Goal: Task Accomplishment & Management: Manage account settings

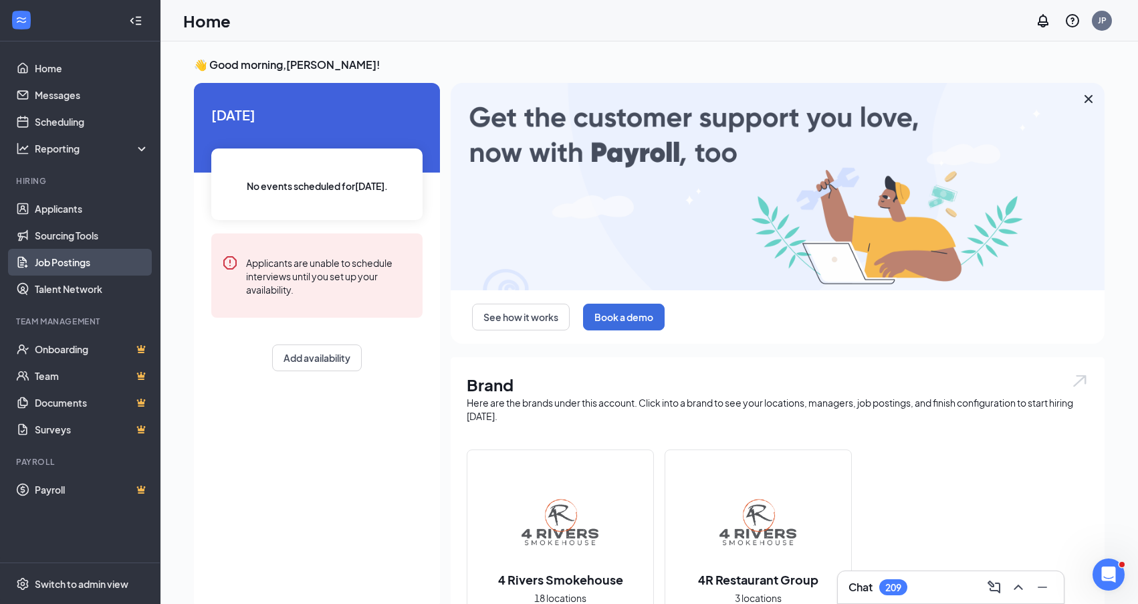
click at [94, 261] on link "Job Postings" at bounding box center [92, 262] width 114 height 27
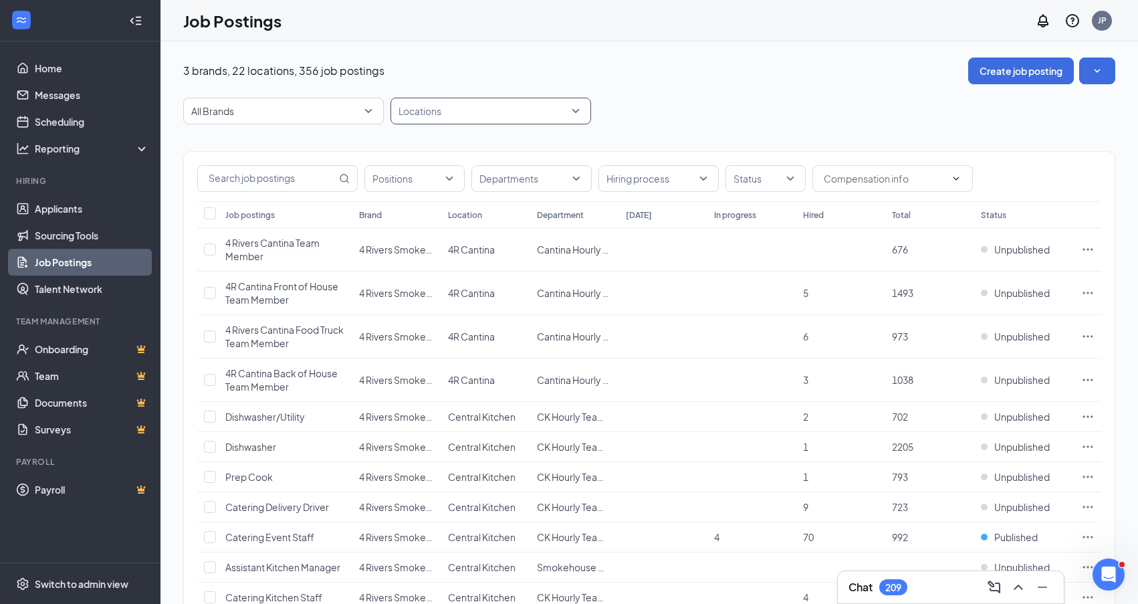
click at [579, 111] on div "Locations" at bounding box center [490, 111] width 201 height 27
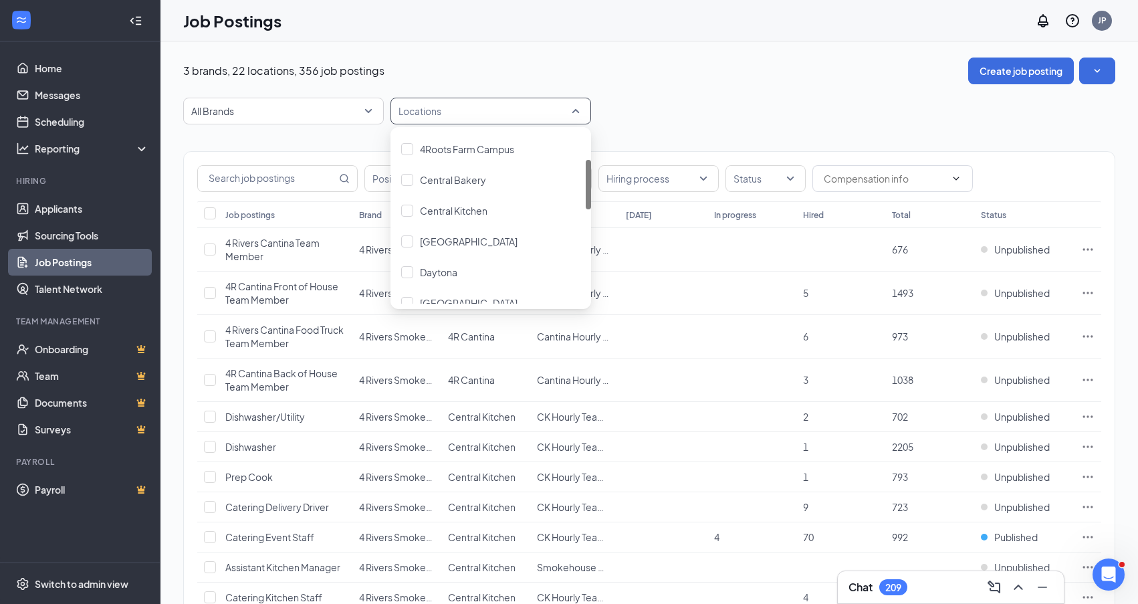
scroll to position [94, 0]
click at [410, 150] on div at bounding box center [407, 146] width 12 height 12
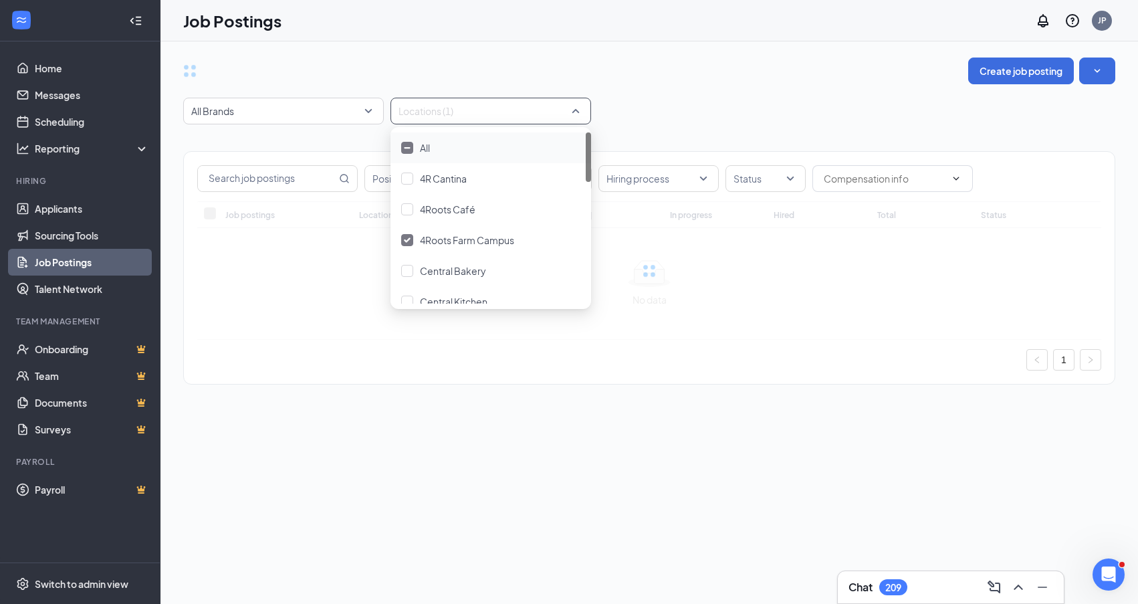
scroll to position [1, 0]
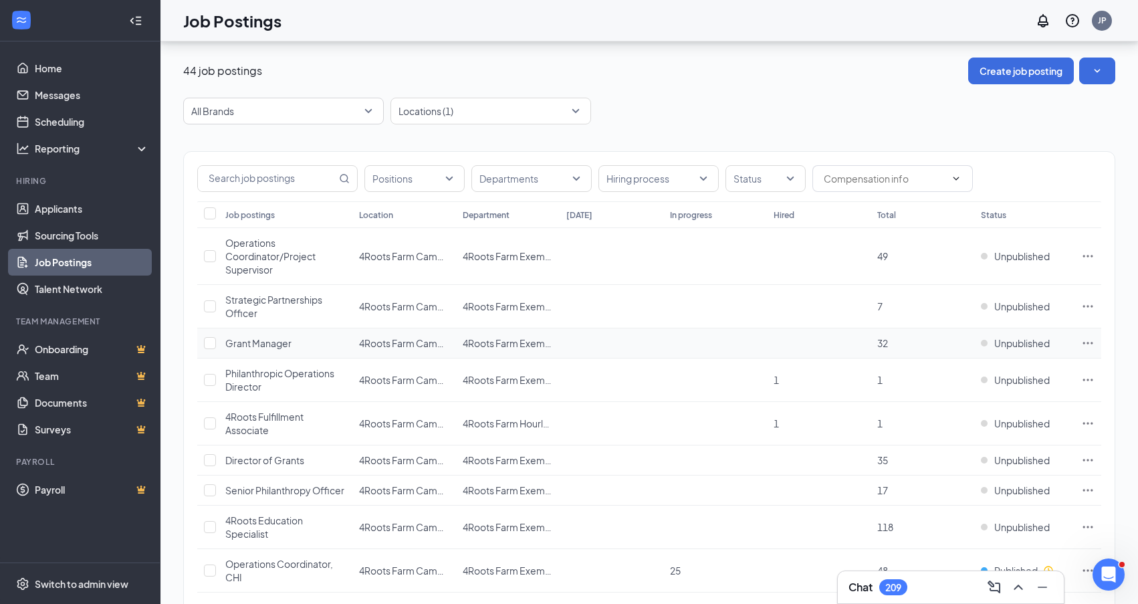
scroll to position [104, 0]
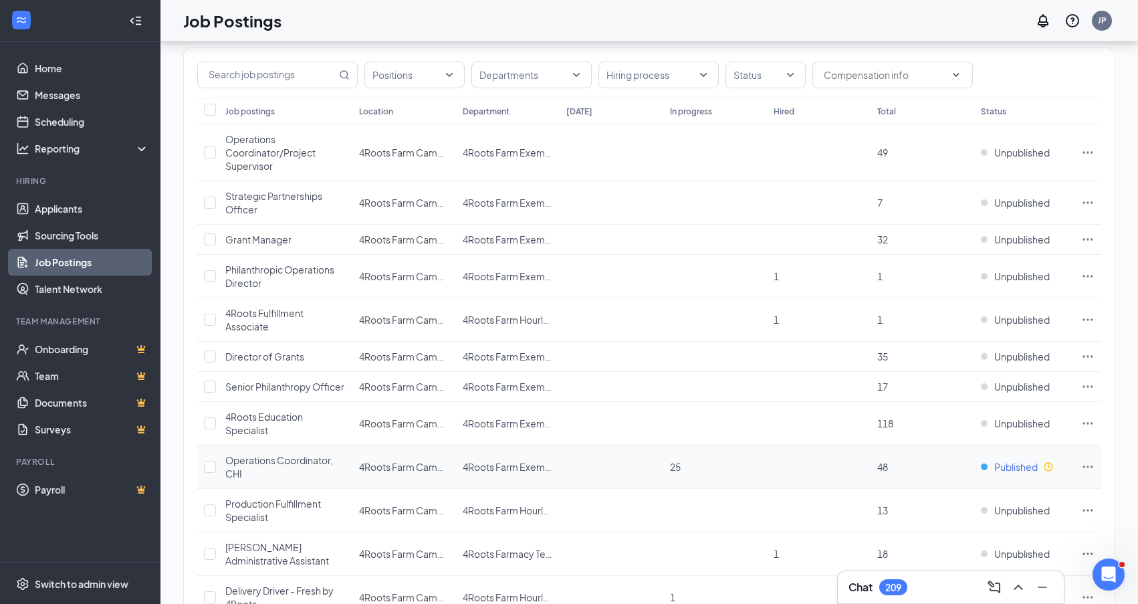
click at [1007, 469] on span "Published" at bounding box center [1015, 466] width 43 height 13
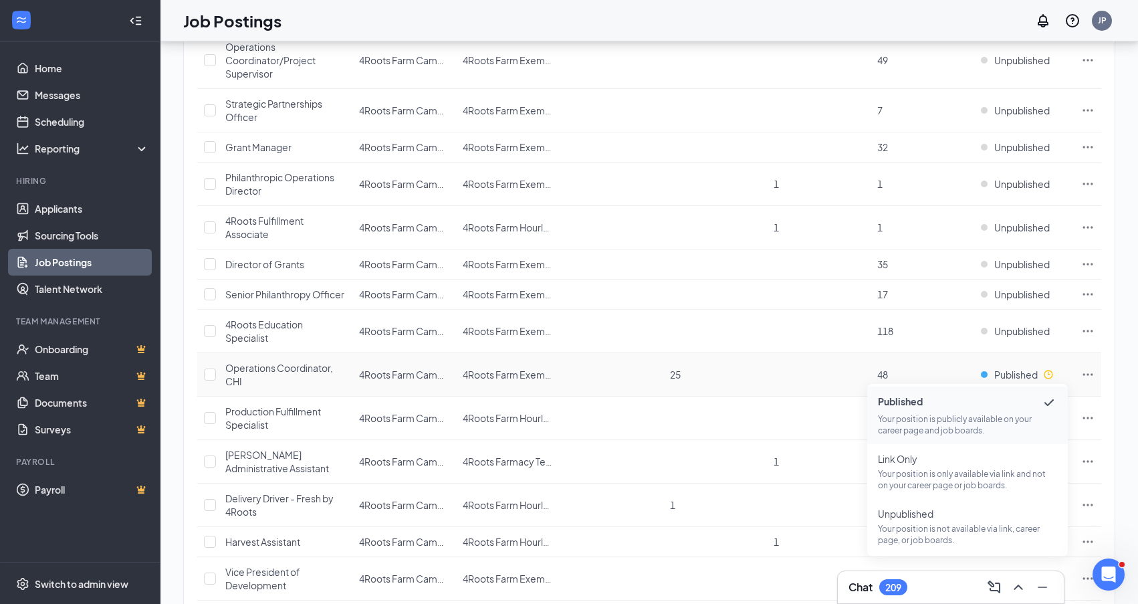
scroll to position [225, 0]
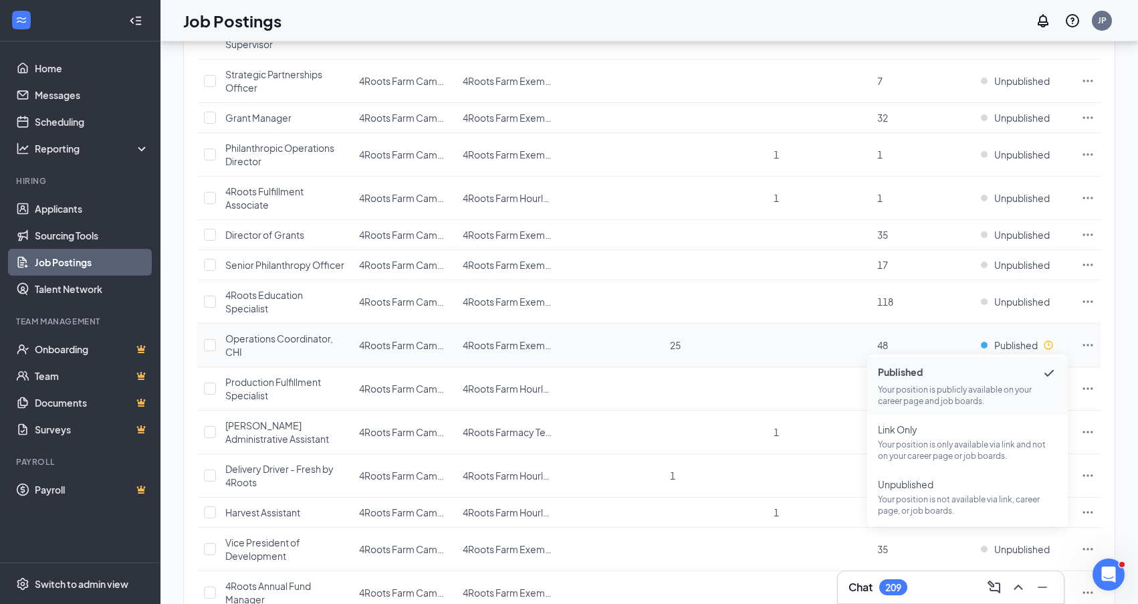
click at [818, 337] on td at bounding box center [819, 344] width 104 height 43
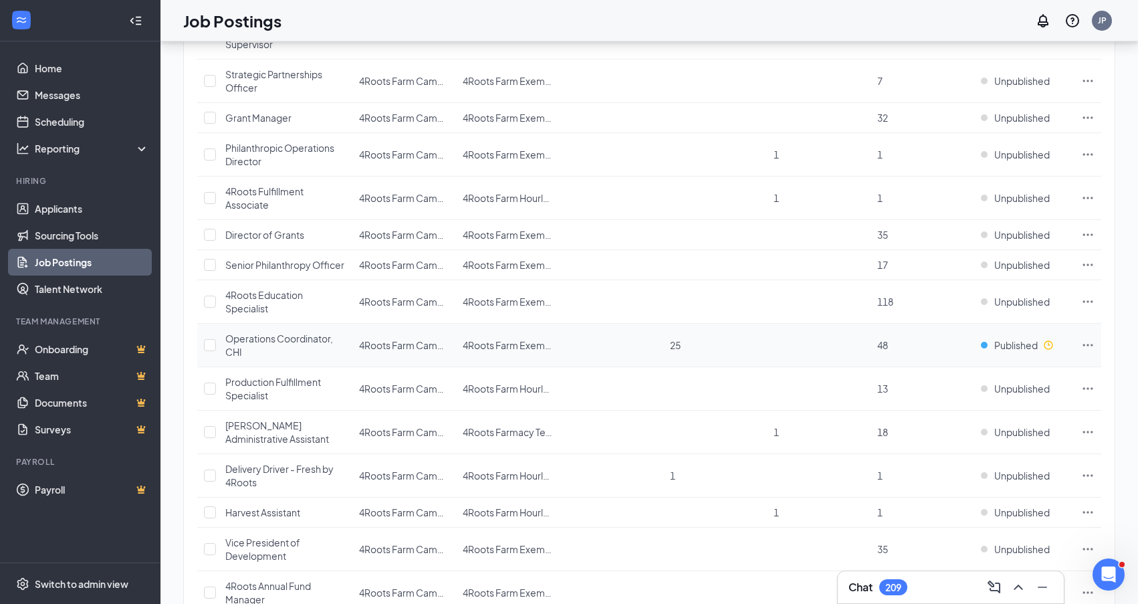
click at [1090, 346] on icon "Ellipses" at bounding box center [1087, 344] width 13 height 13
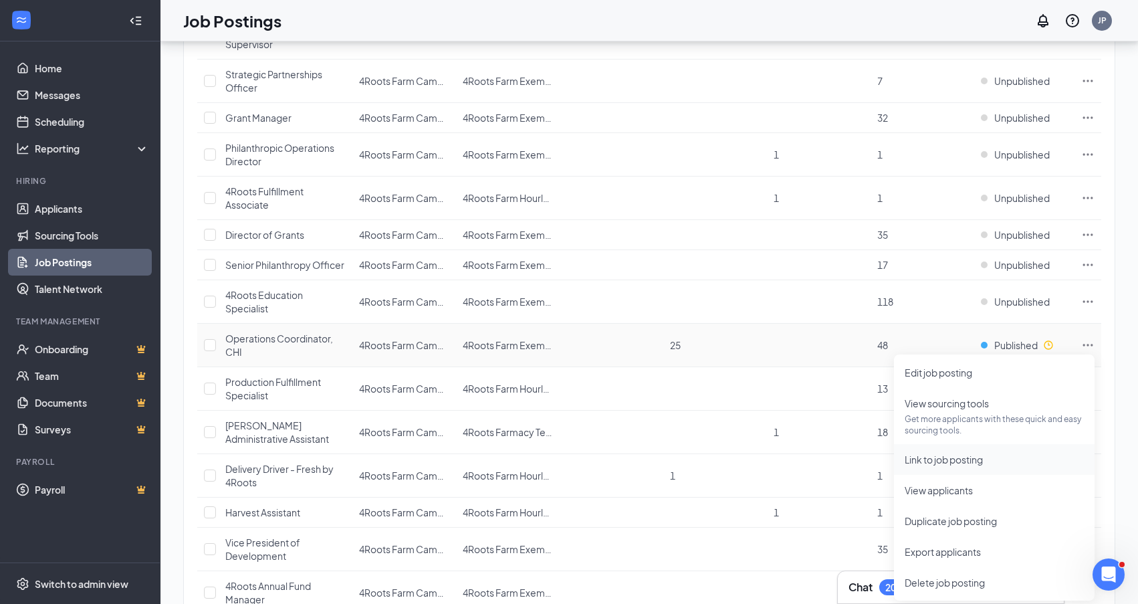
click at [968, 459] on span "Link to job posting" at bounding box center [943, 459] width 78 height 12
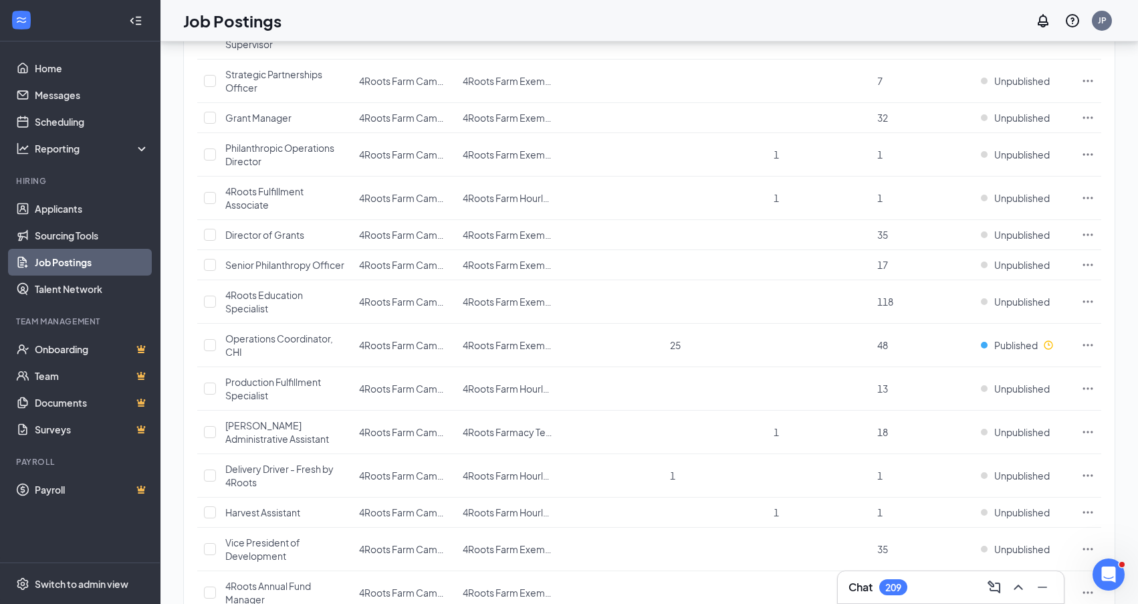
scroll to position [225, 1]
click at [53, 214] on link "Applicants" at bounding box center [92, 208] width 114 height 27
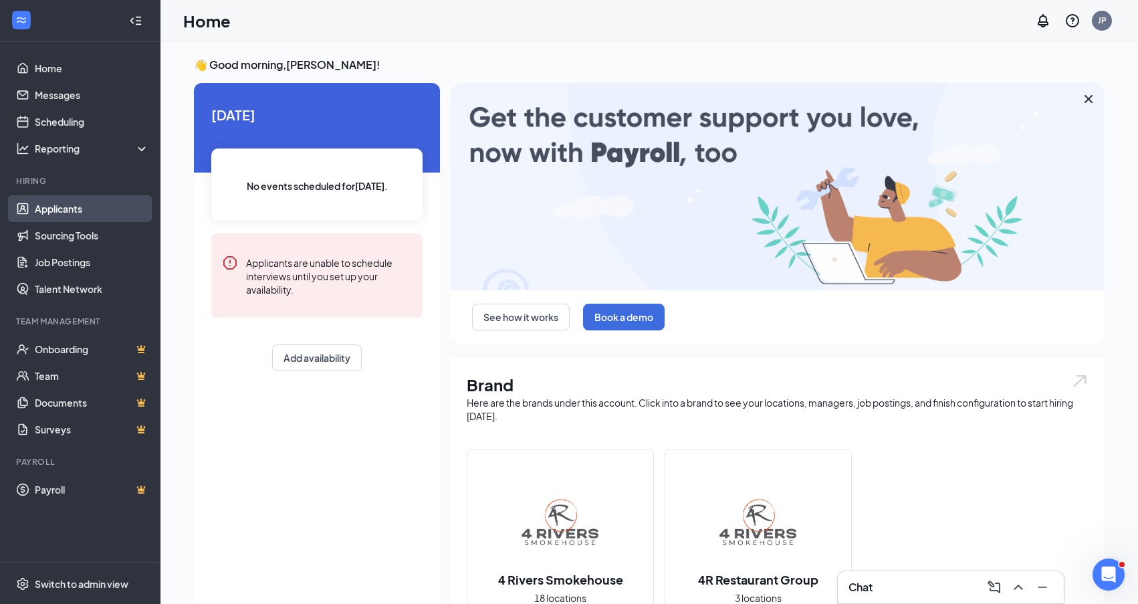
click at [71, 207] on link "Applicants" at bounding box center [92, 208] width 114 height 27
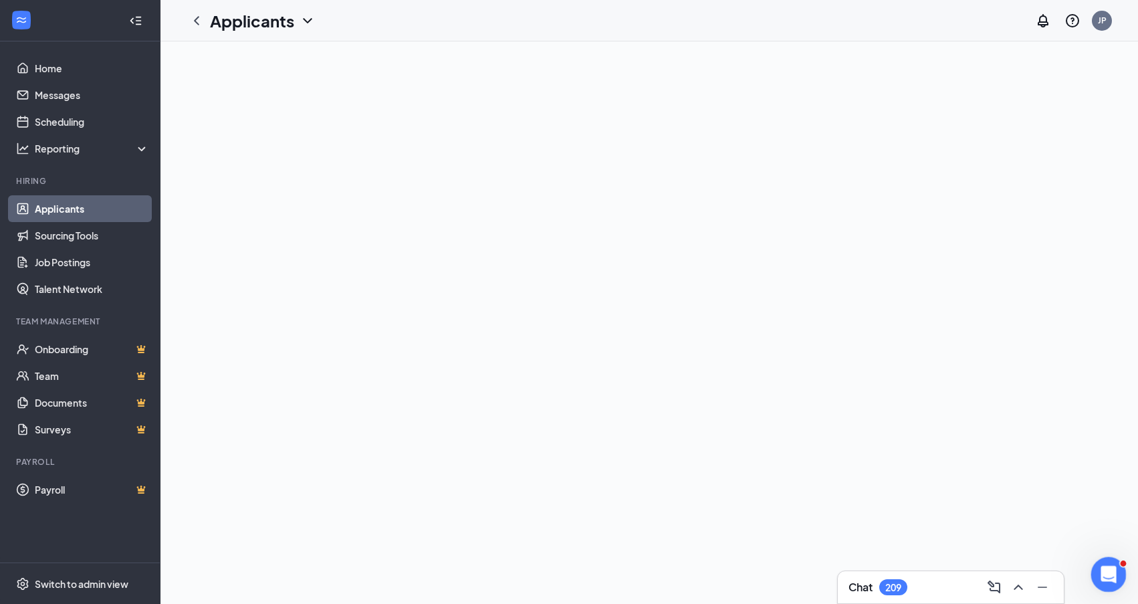
click at [1105, 579] on icon "Open Intercom Messenger" at bounding box center [1106, 572] width 22 height 22
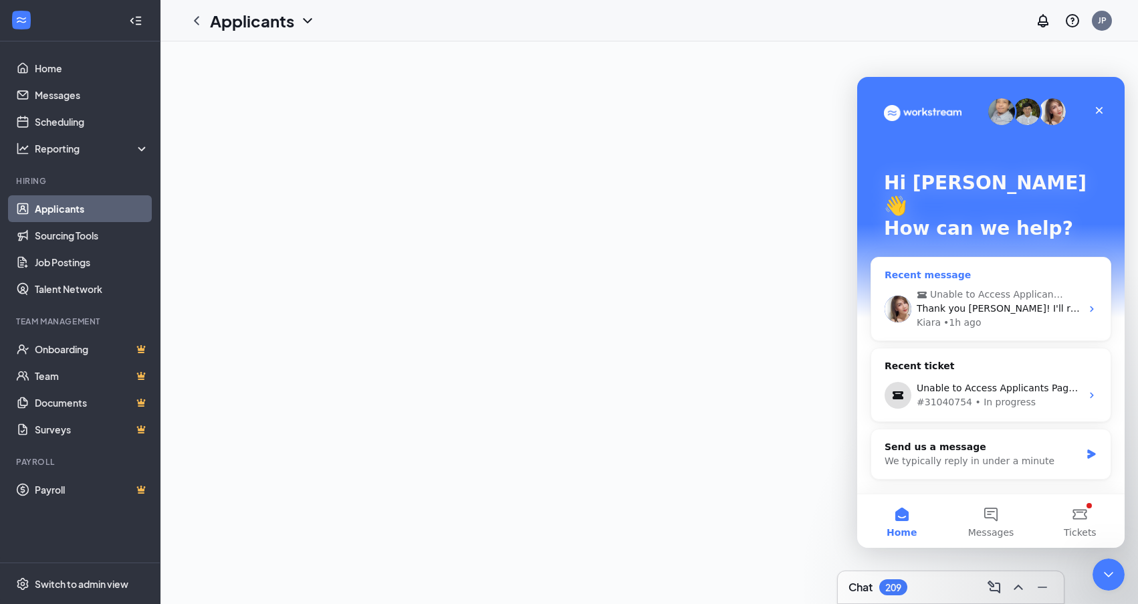
click at [995, 315] on div "Kiara • 1h ago" at bounding box center [998, 322] width 164 height 14
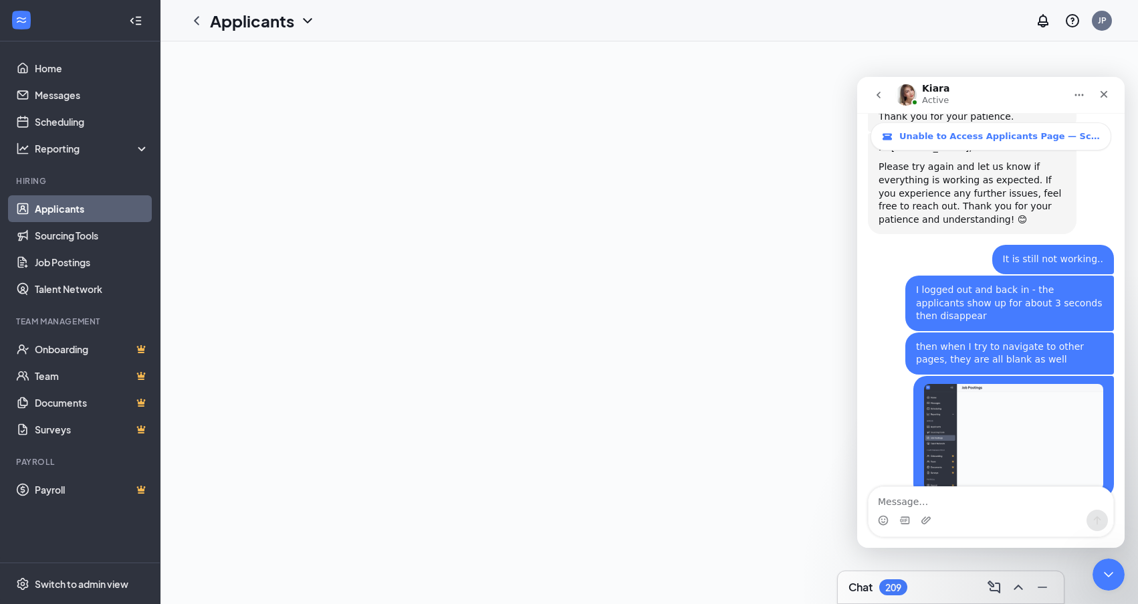
scroll to position [1442, 0]
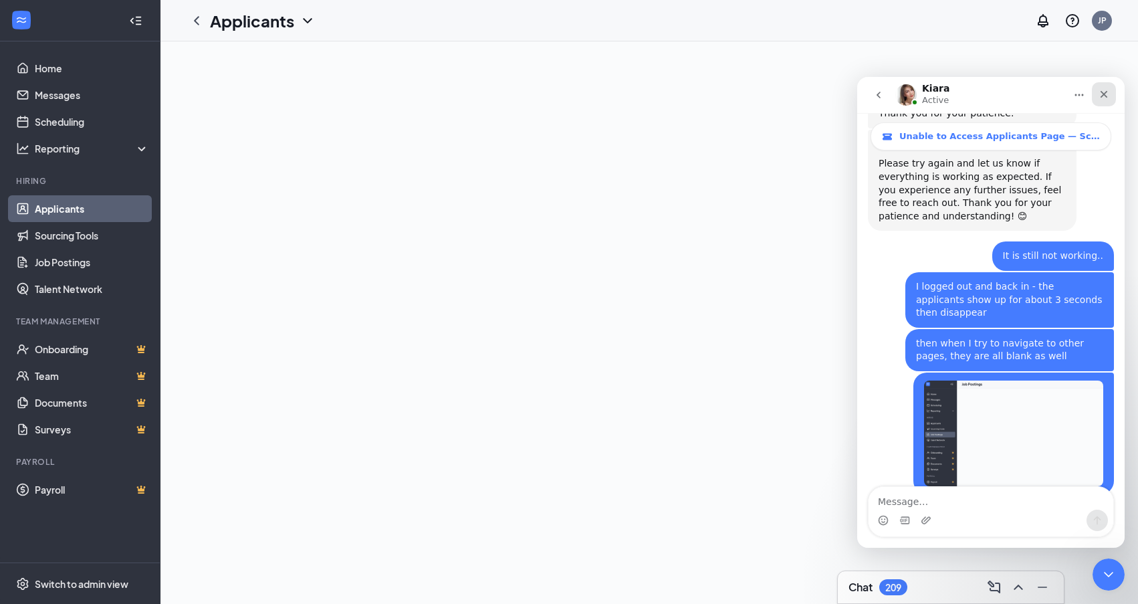
click at [1110, 92] on div "Close" at bounding box center [1103, 94] width 24 height 24
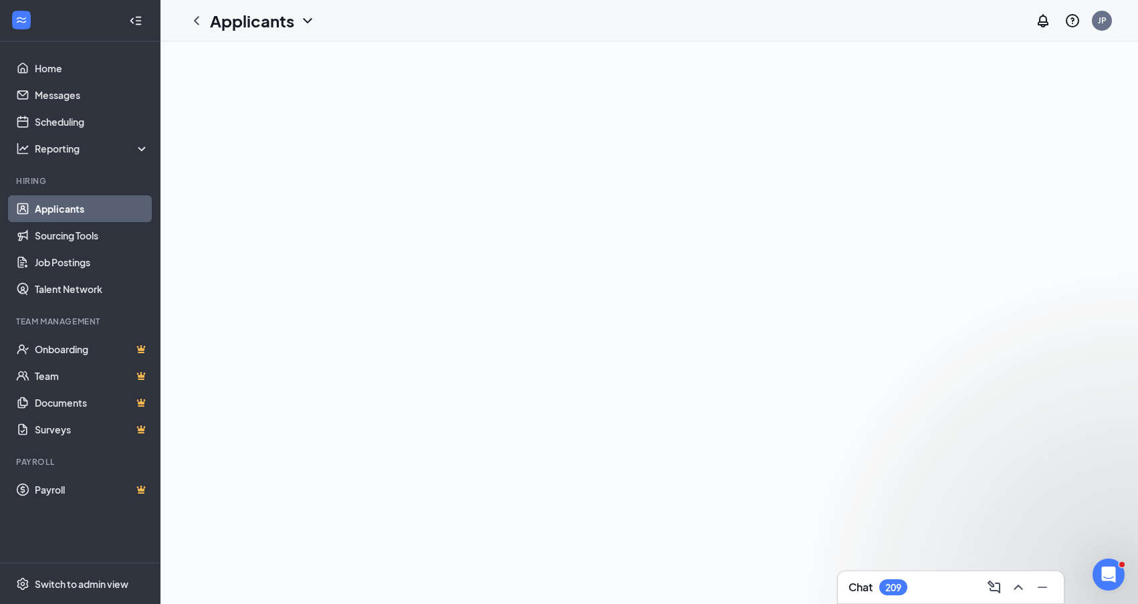
scroll to position [0, 0]
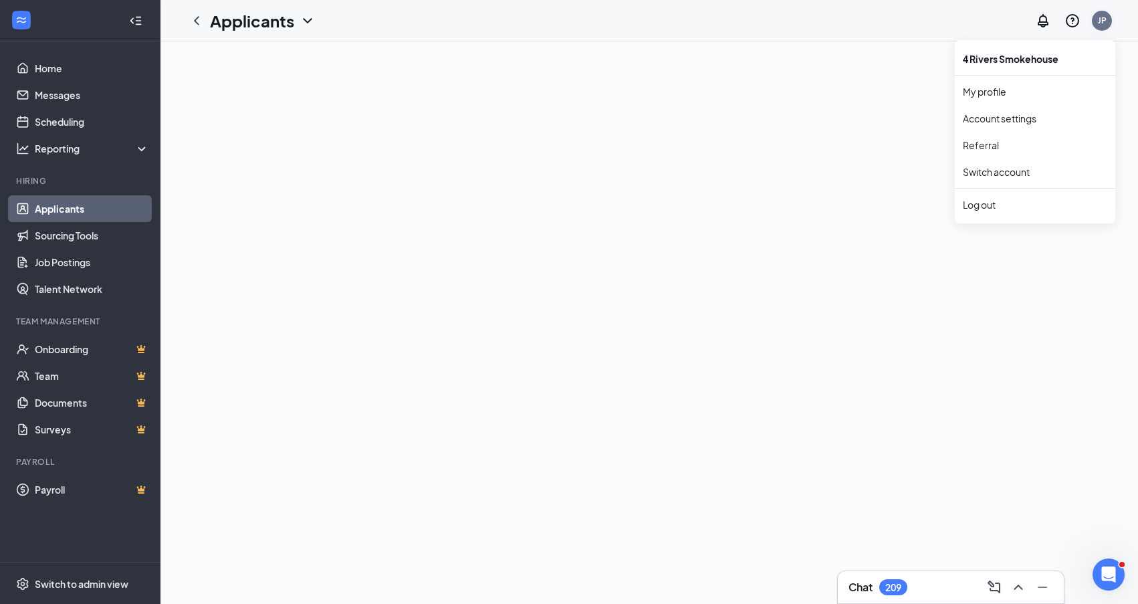
click at [1097, 25] on div "JP" at bounding box center [1101, 20] width 9 height 11
click at [1103, 23] on div "JP" at bounding box center [1101, 20] width 9 height 11
click at [1002, 209] on div "Log out" at bounding box center [1034, 204] width 144 height 13
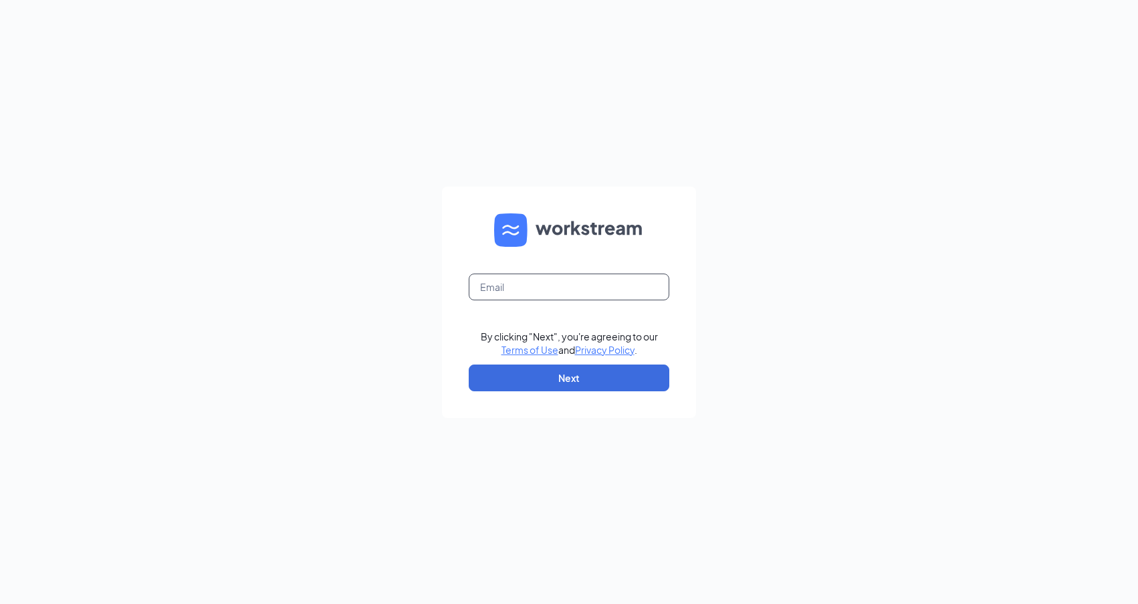
click at [505, 288] on input "text" at bounding box center [569, 286] width 201 height 27
type input "[EMAIL_ADDRESS][DOMAIN_NAME]"
click at [553, 381] on button "Next" at bounding box center [569, 377] width 201 height 27
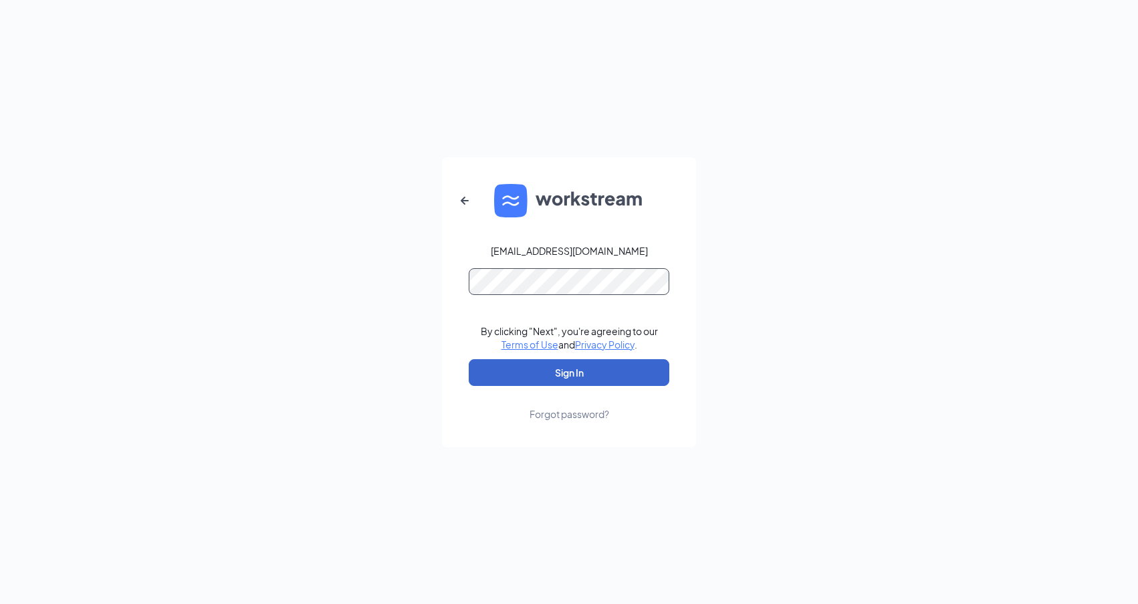
click at [569, 372] on button "Sign In" at bounding box center [569, 372] width 201 height 27
click at [575, 378] on button "Sign In" at bounding box center [569, 372] width 201 height 27
click at [394, 280] on div "justinespercy@gmail.com Credential mismatches. By clicking "Next", you're agree…" at bounding box center [569, 302] width 1138 height 604
click at [553, 380] on button "Sign In" at bounding box center [569, 372] width 201 height 27
click at [567, 372] on button "Sign In" at bounding box center [569, 372] width 201 height 27
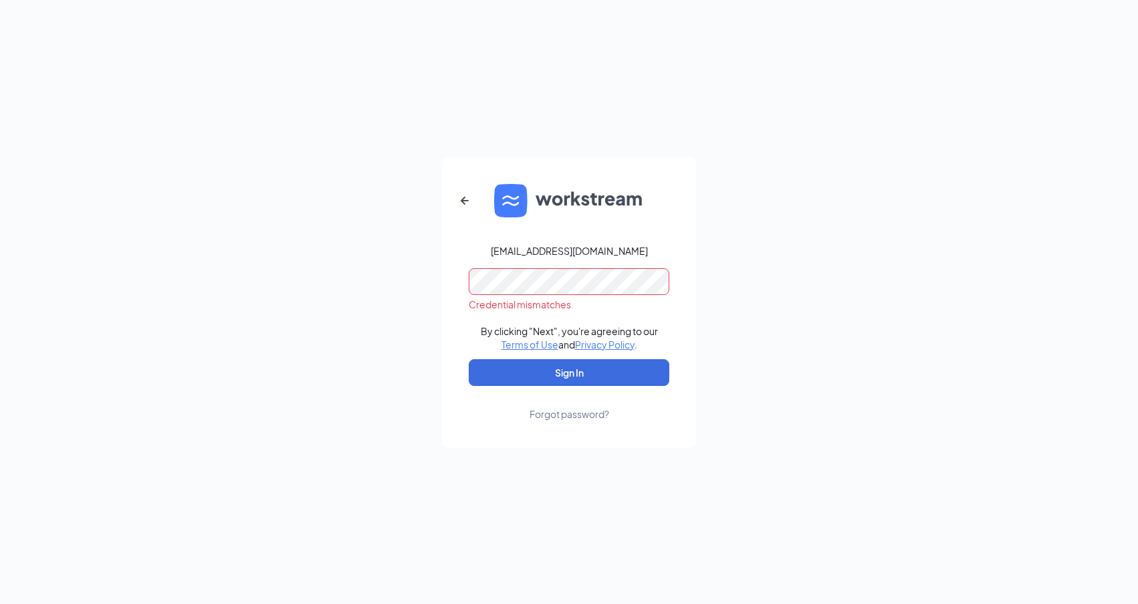
click at [350, 286] on div "justinespercy@gmail.com Credential mismatches. By clicking "Next", you're agree…" at bounding box center [569, 302] width 1138 height 604
click at [557, 374] on button "Sign In" at bounding box center [569, 372] width 201 height 27
click at [562, 420] on div "Forgot password?" at bounding box center [569, 413] width 80 height 13
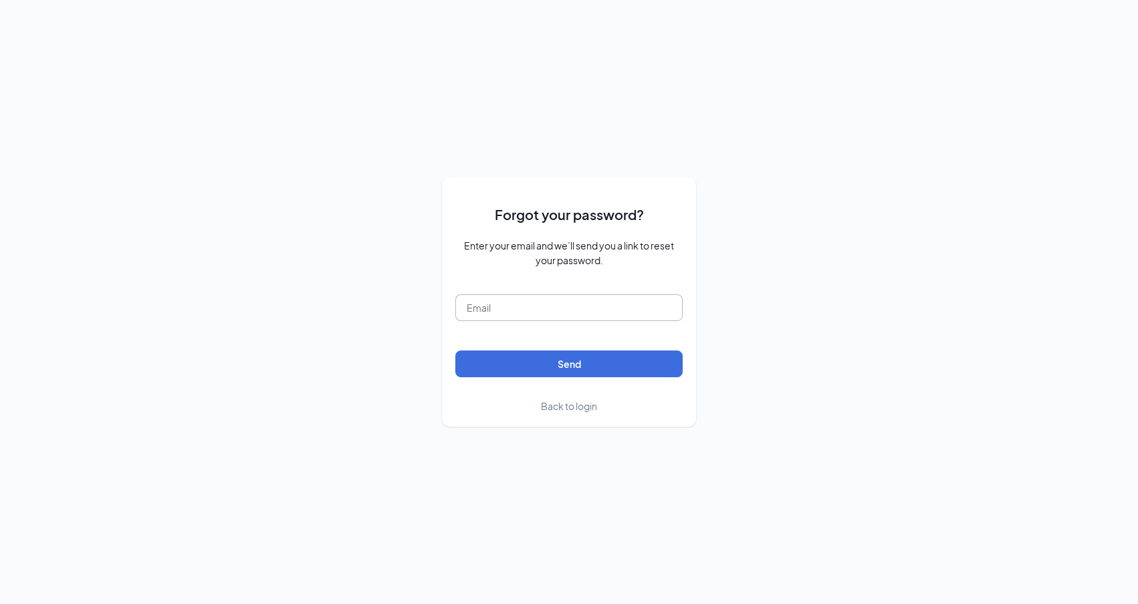
click at [549, 309] on input "text" at bounding box center [568, 307] width 227 height 27
type input "[EMAIL_ADDRESS][DOMAIN_NAME]"
click at [631, 357] on button "Send" at bounding box center [568, 363] width 227 height 27
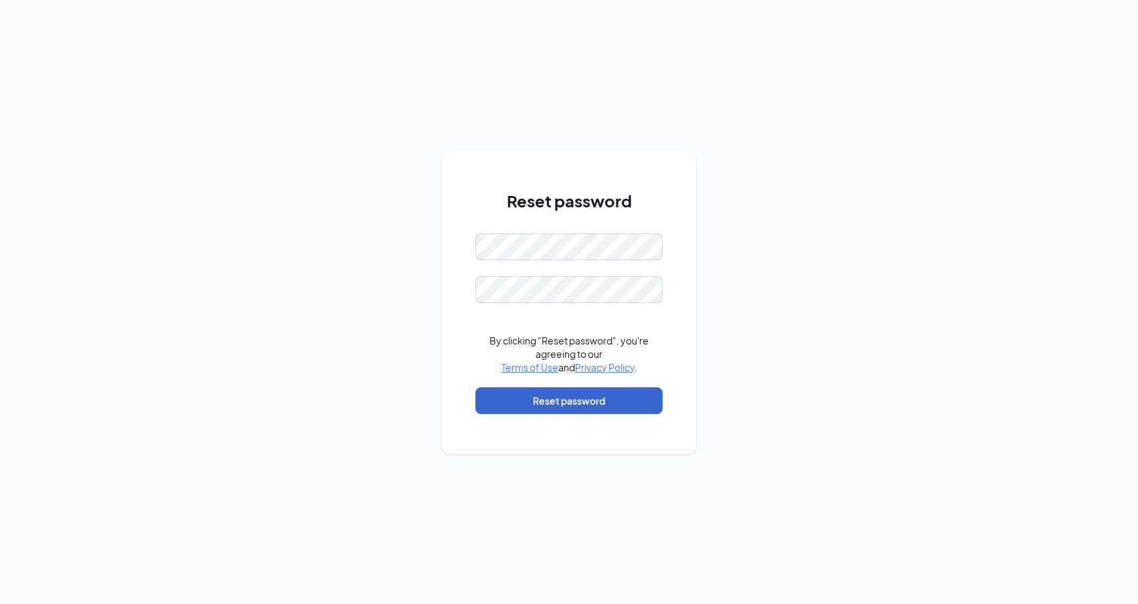
click at [586, 400] on button "Reset password" at bounding box center [568, 400] width 187 height 27
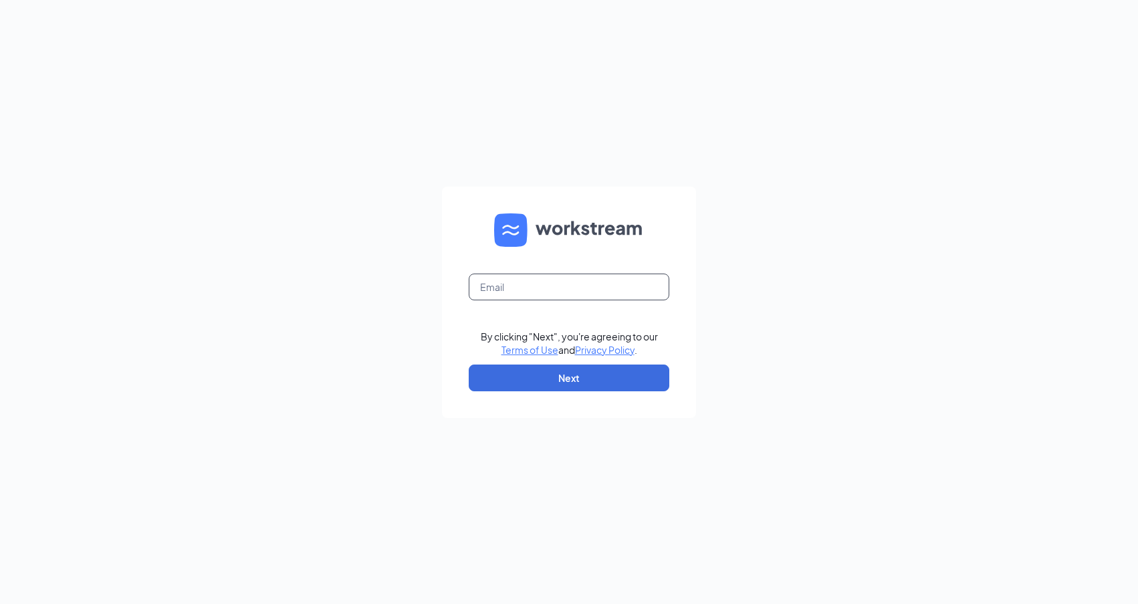
click at [602, 285] on input "text" at bounding box center [569, 286] width 201 height 27
type input "[EMAIL_ADDRESS][DOMAIN_NAME]"
click at [635, 384] on button "Next" at bounding box center [569, 377] width 201 height 27
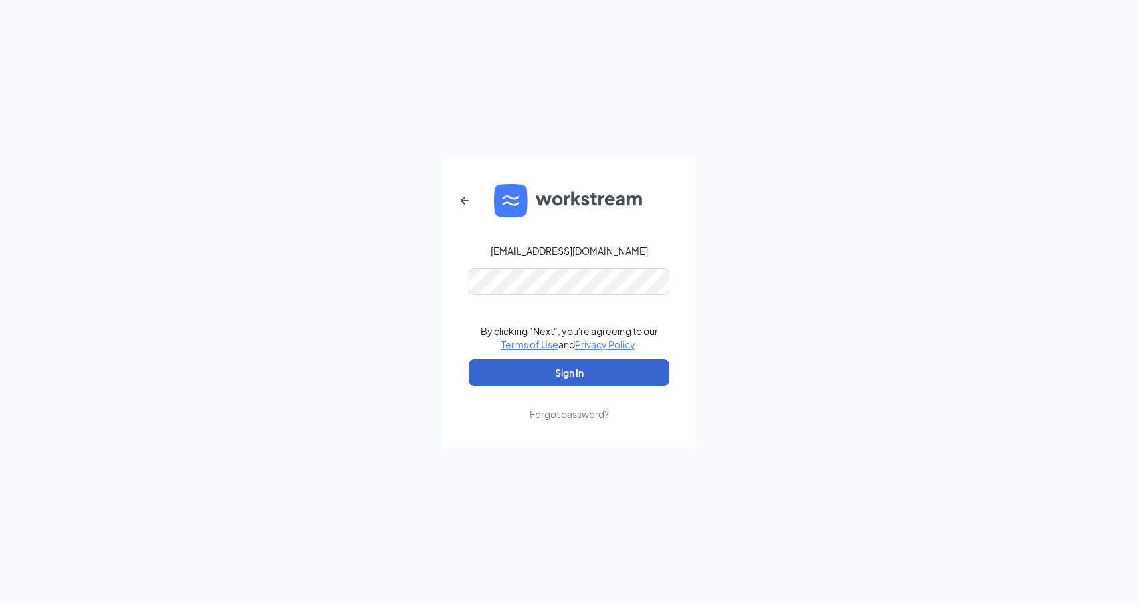
click at [651, 379] on button "Sign In" at bounding box center [569, 372] width 201 height 27
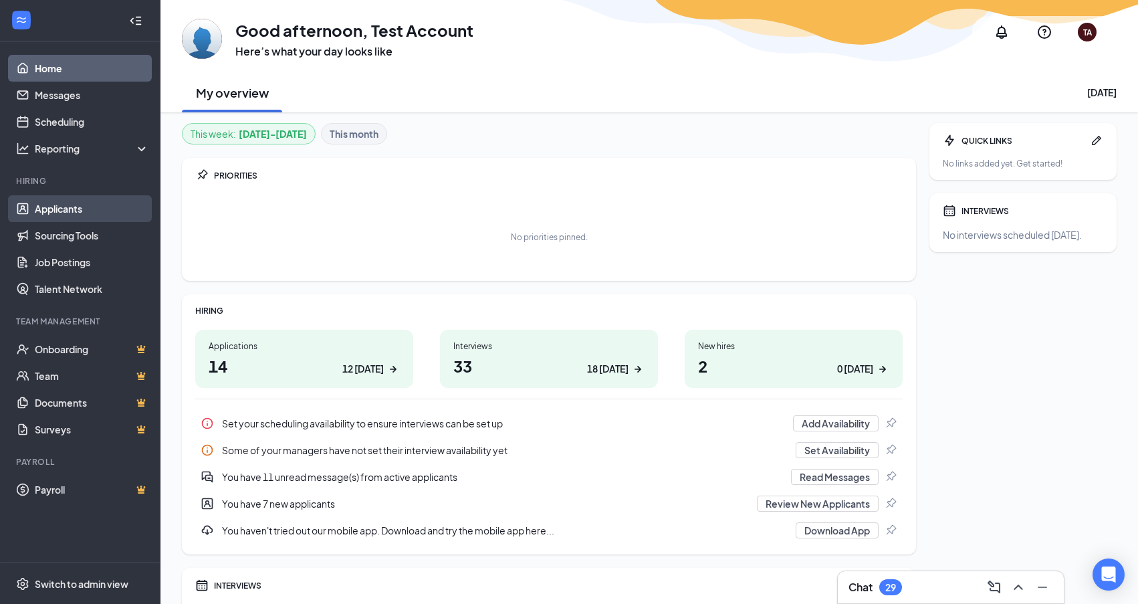
click at [59, 213] on link "Applicants" at bounding box center [92, 208] width 114 height 27
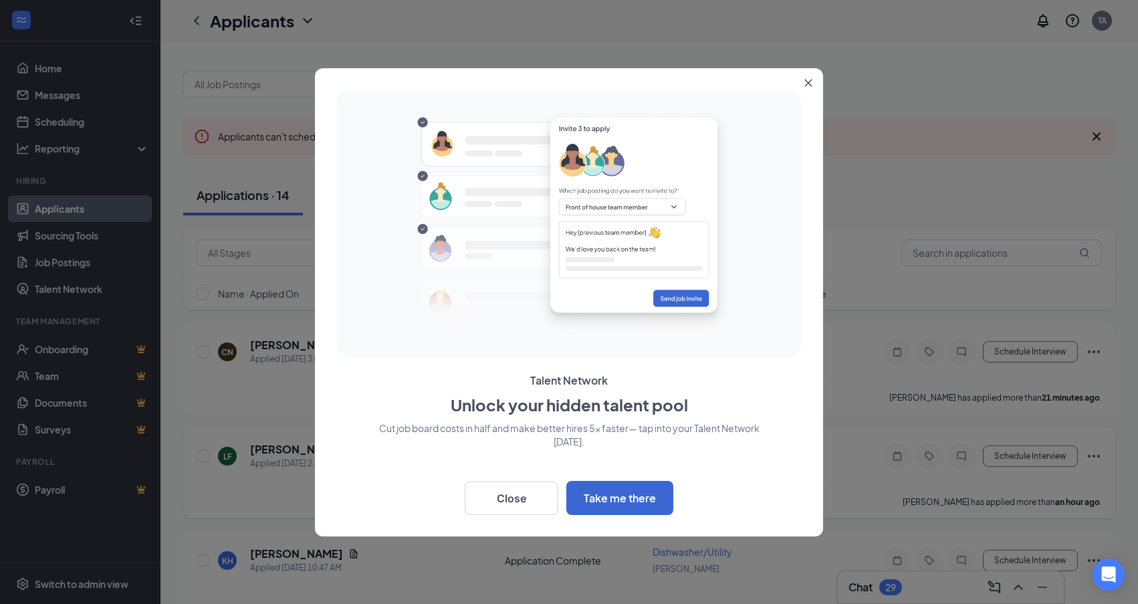
click at [499, 502] on button "Close" at bounding box center [512, 497] width 94 height 33
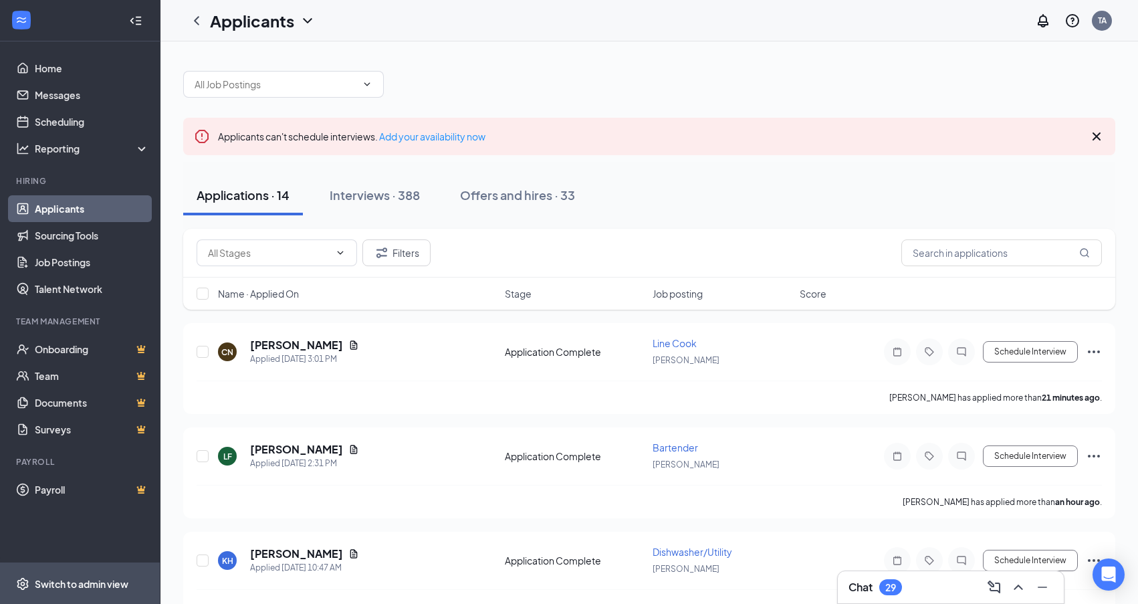
click at [102, 581] on div "Switch to admin view" at bounding box center [82, 583] width 94 height 13
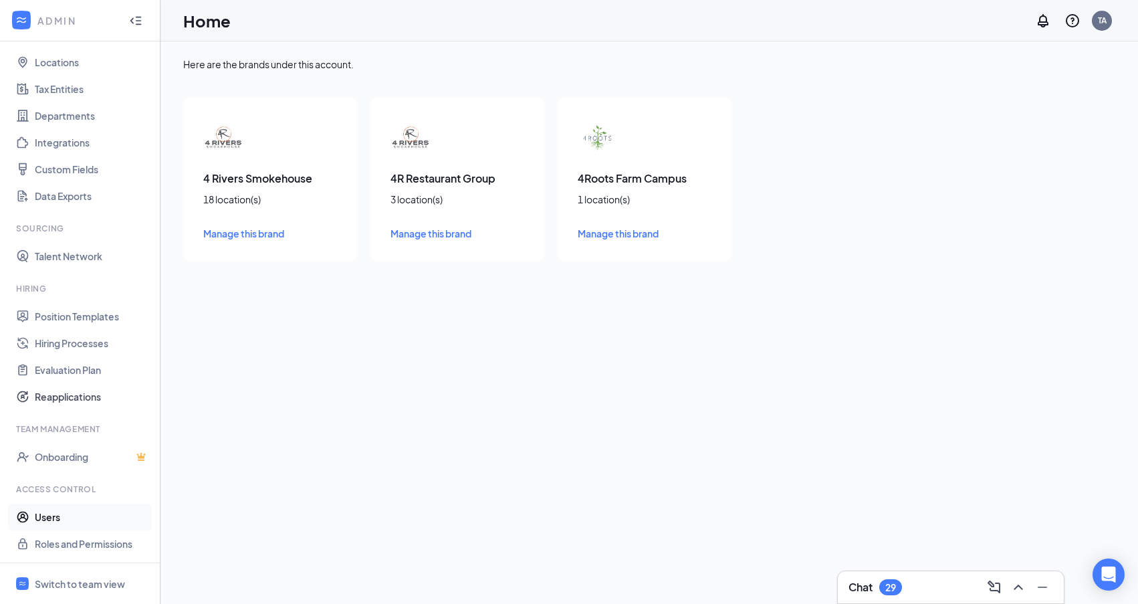
scroll to position [66, 0]
click at [64, 517] on link "Users" at bounding box center [92, 516] width 114 height 27
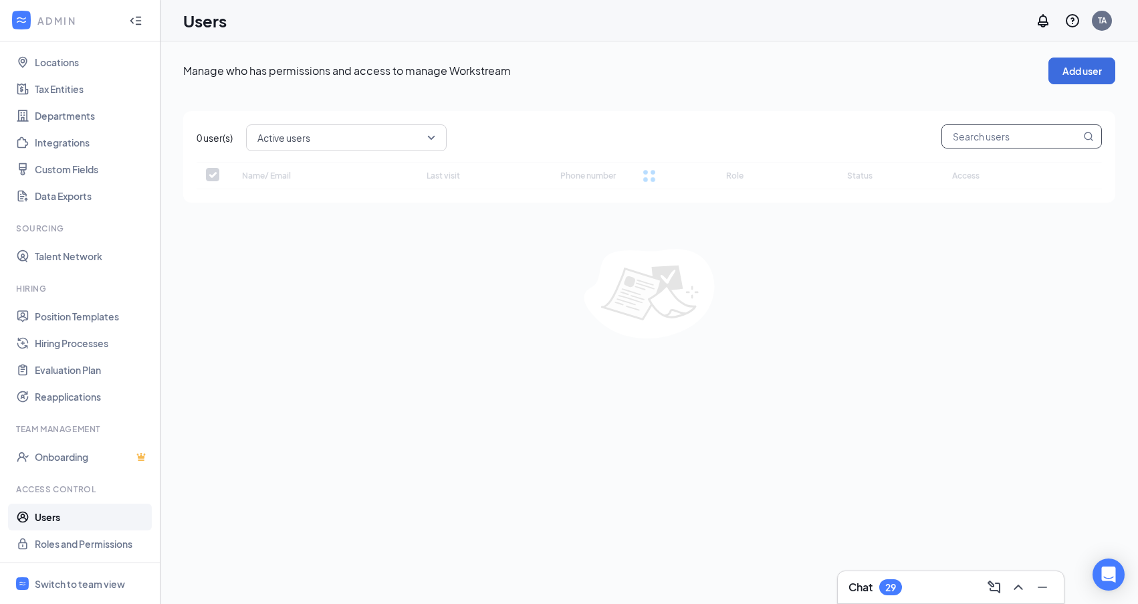
click at [1014, 138] on input "text" at bounding box center [1011, 136] width 138 height 23
type input "te"
checkbox input "false"
type input "test"
checkbox input "false"
